Goal: Check status: Check status

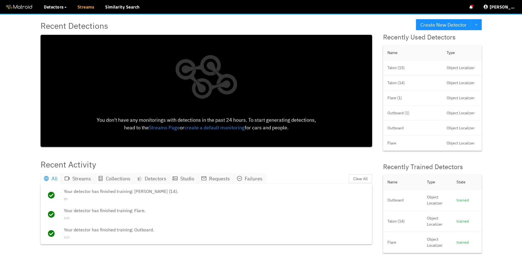
click at [78, 6] on link "Streams" at bounding box center [86, 7] width 17 height 7
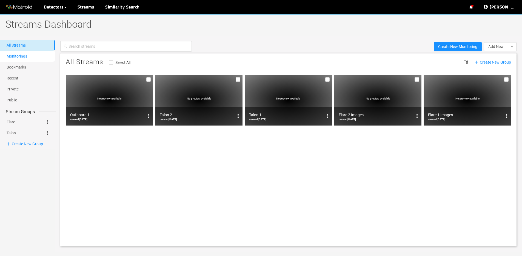
click at [19, 56] on link "Monitorings" at bounding box center [17, 56] width 21 height 4
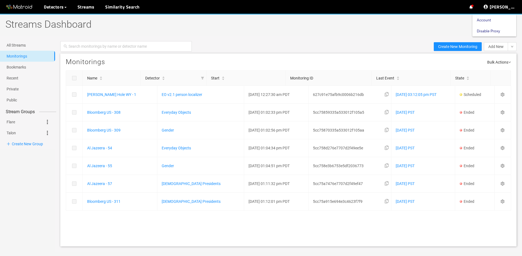
click at [489, 30] on link "Disable Proxy" at bounding box center [488, 30] width 23 height 11
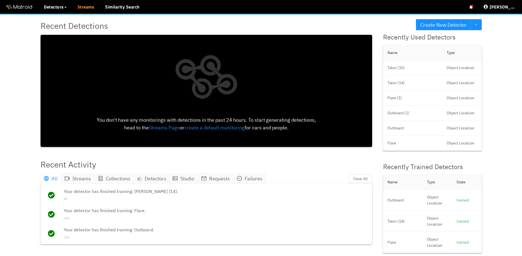
click at [85, 10] on link "Streams" at bounding box center [86, 7] width 17 height 7
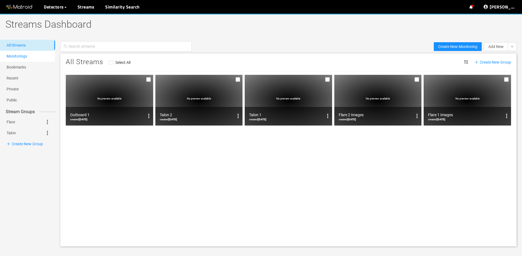
click at [25, 55] on link "Monitorings" at bounding box center [17, 56] width 21 height 4
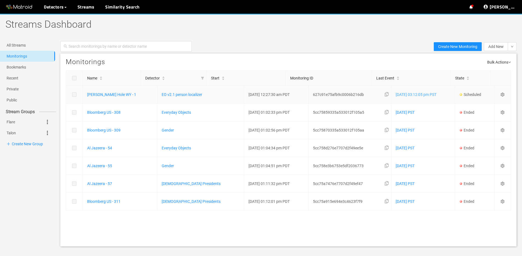
click at [395, 93] on link "[DATE] 03:12:05 pm PST" at bounding box center [415, 94] width 41 height 4
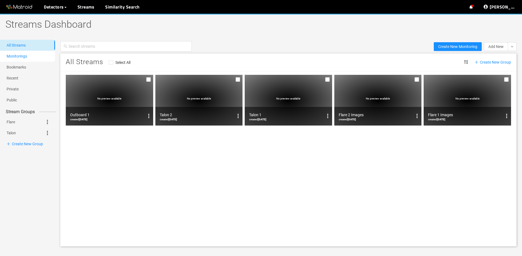
click at [15, 58] on link "Monitorings" at bounding box center [17, 56] width 21 height 4
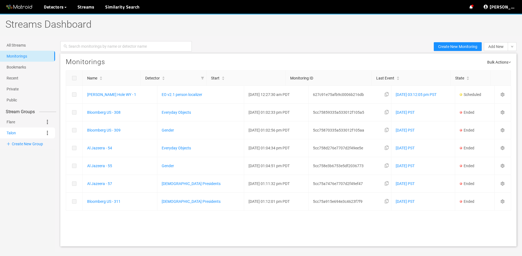
click at [16, 127] on link "Talon" at bounding box center [11, 132] width 9 height 11
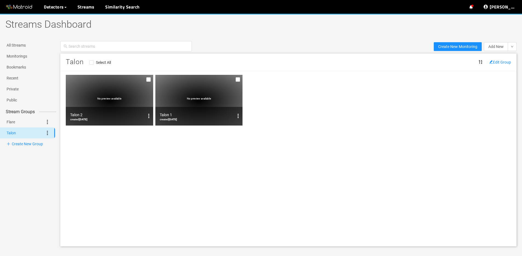
click at [15, 135] on link "Talon" at bounding box center [11, 132] width 9 height 11
click at [13, 123] on link "Flare" at bounding box center [11, 121] width 8 height 11
click at [16, 129] on link "Talon" at bounding box center [11, 132] width 9 height 11
click at [195, 99] on span "No preview available" at bounding box center [199, 98] width 24 height 3
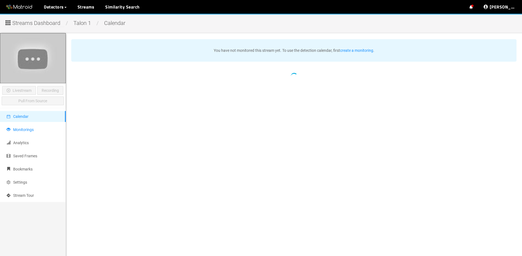
click at [32, 127] on li "Monitorings" at bounding box center [33, 129] width 66 height 11
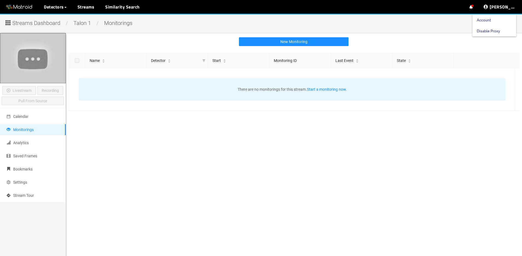
click at [498, 29] on link "Disable Proxy" at bounding box center [488, 30] width 23 height 11
